Goal: Task Accomplishment & Management: Complete application form

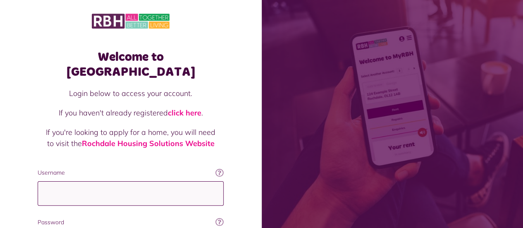
click at [84, 184] on input "Username" at bounding box center [131, 193] width 186 height 24
type input "**********"
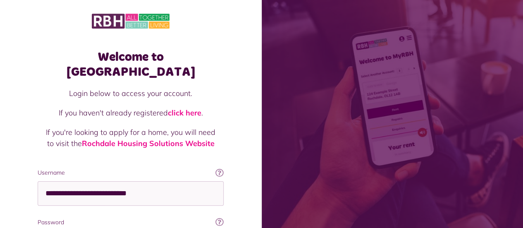
scroll to position [4, 0]
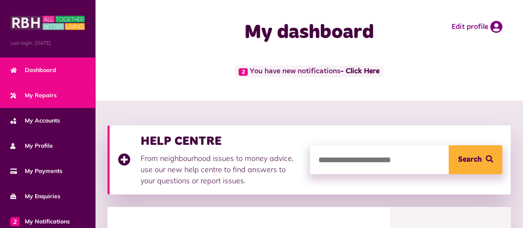
click at [40, 98] on span "My Repairs" at bounding box center [33, 95] width 46 height 9
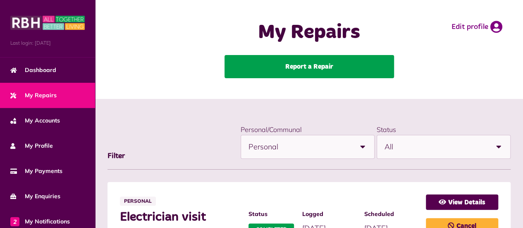
click at [328, 65] on link "Report a Repair" at bounding box center [310, 66] width 170 height 23
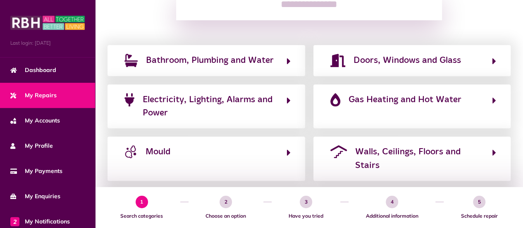
scroll to position [132, 0]
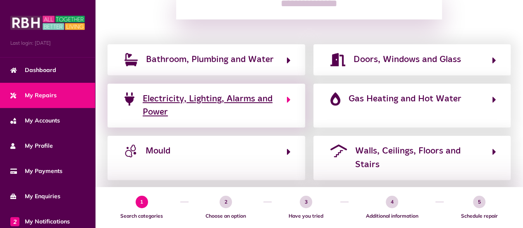
click at [254, 96] on span "Electricity, Lighting, Alarms and Power" at bounding box center [211, 105] width 136 height 27
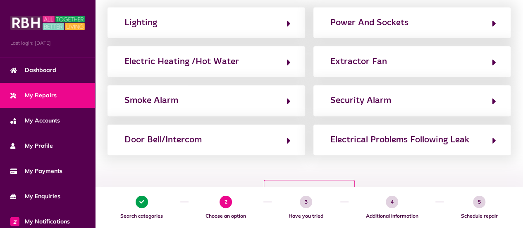
scroll to position [149, 0]
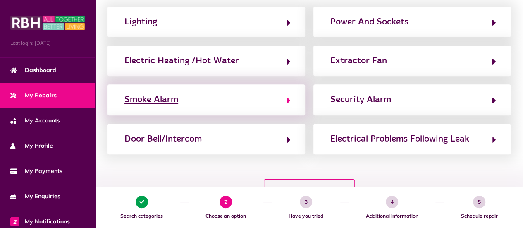
click at [226, 98] on button "Smoke Alarm" at bounding box center [206, 100] width 169 height 14
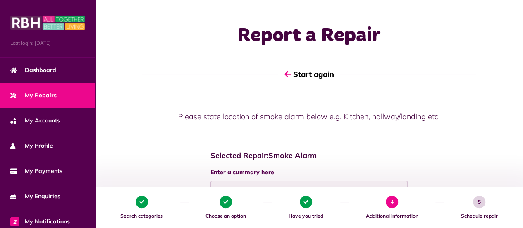
scroll to position [0, 0]
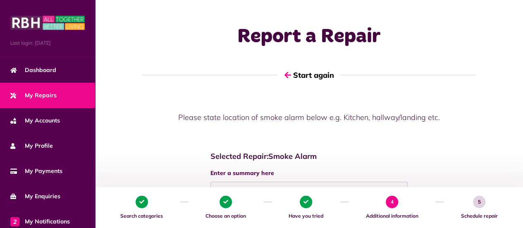
click at [231, 177] on label "Enter a summary here" at bounding box center [310, 173] width 198 height 9
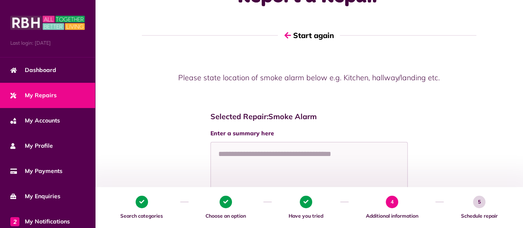
scroll to position [50, 0]
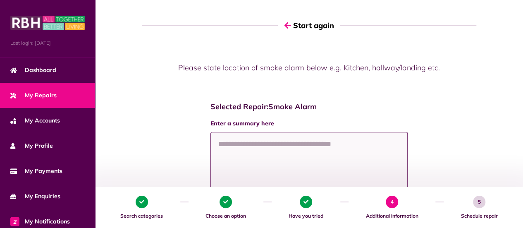
click at [236, 150] on textarea at bounding box center [310, 163] width 198 height 62
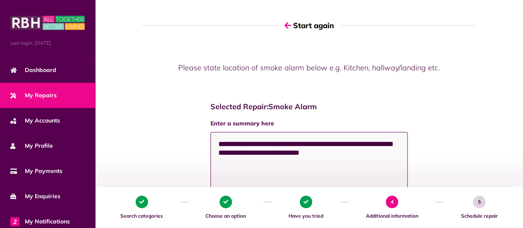
click at [230, 153] on textarea "**********" at bounding box center [309, 163] width 197 height 62
type textarea "**********"
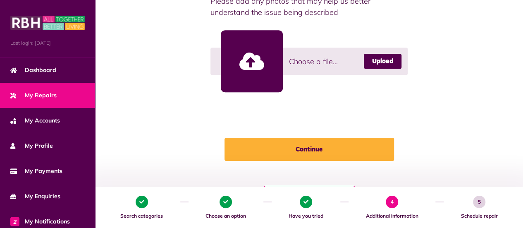
scroll to position [281, 0]
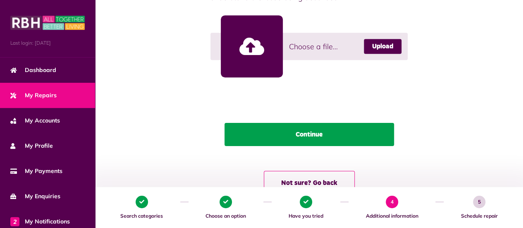
click at [330, 135] on button "Continue" at bounding box center [310, 134] width 170 height 23
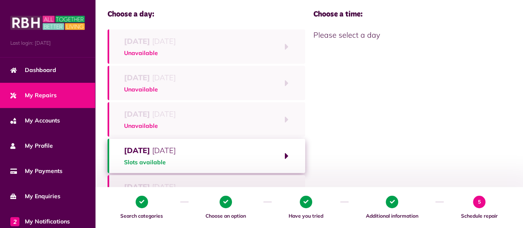
scroll to position [83, 0]
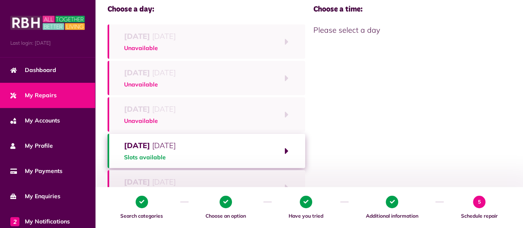
click at [149, 161] on span "Slots available" at bounding box center [150, 157] width 52 height 9
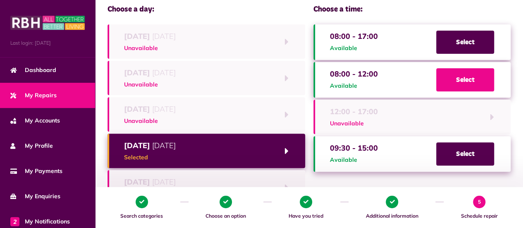
click at [463, 81] on span "Select" at bounding box center [465, 79] width 58 height 23
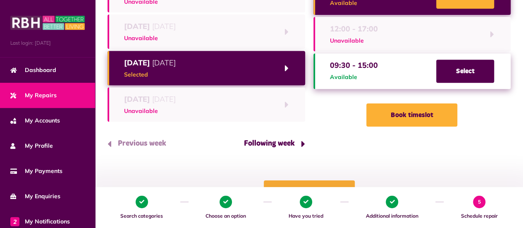
scroll to position [182, 0]
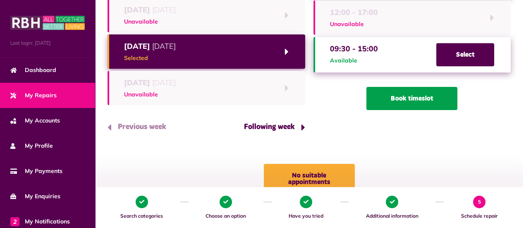
click at [424, 101] on button "Book timeslot" at bounding box center [412, 98] width 91 height 23
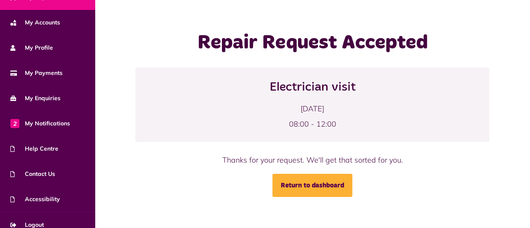
scroll to position [106, 0]
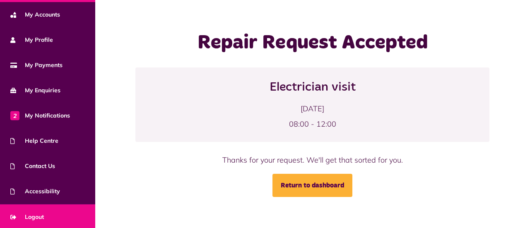
click at [40, 216] on span "Logout" at bounding box center [27, 217] width 34 height 9
